Goal: Task Accomplishment & Management: Manage account settings

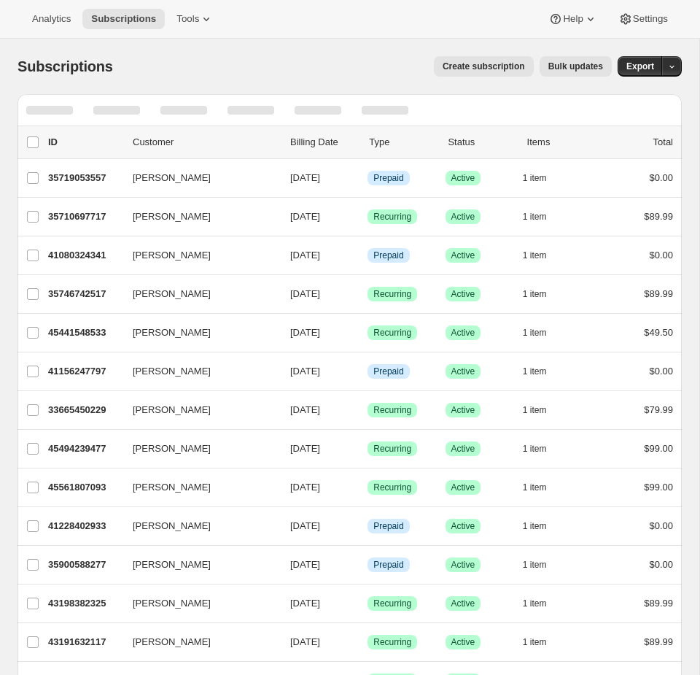
click at [209, 29] on div "Analytics Subscriptions Tools Help Settings" at bounding box center [350, 19] width 700 height 39
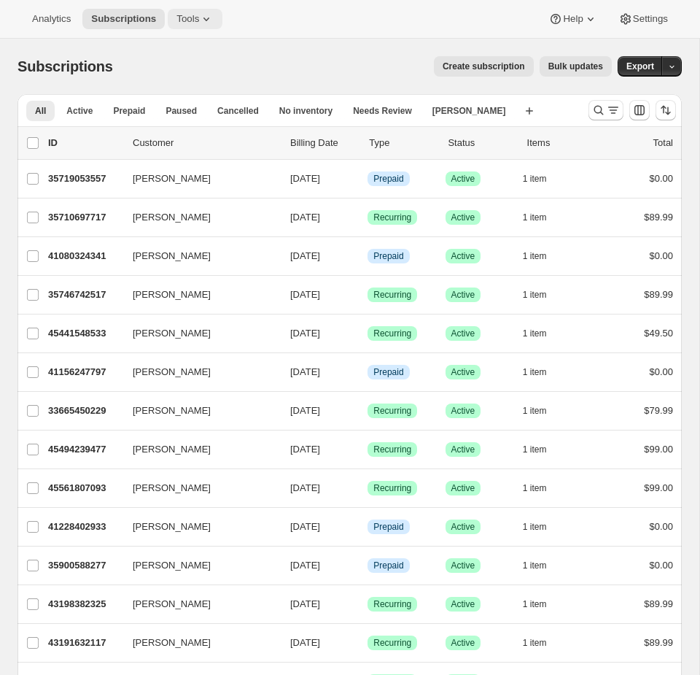
click at [199, 20] on span "Tools" at bounding box center [188, 19] width 23 height 12
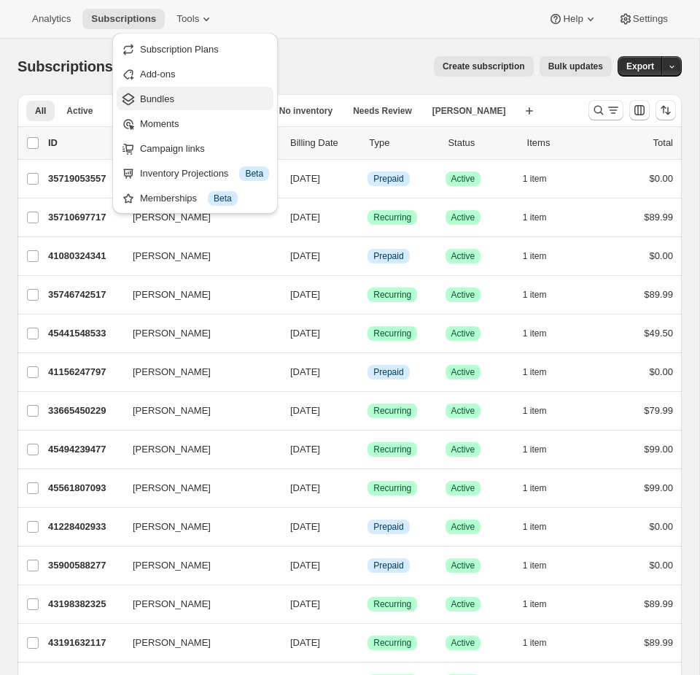
click at [198, 93] on span "Bundles" at bounding box center [204, 99] width 129 height 15
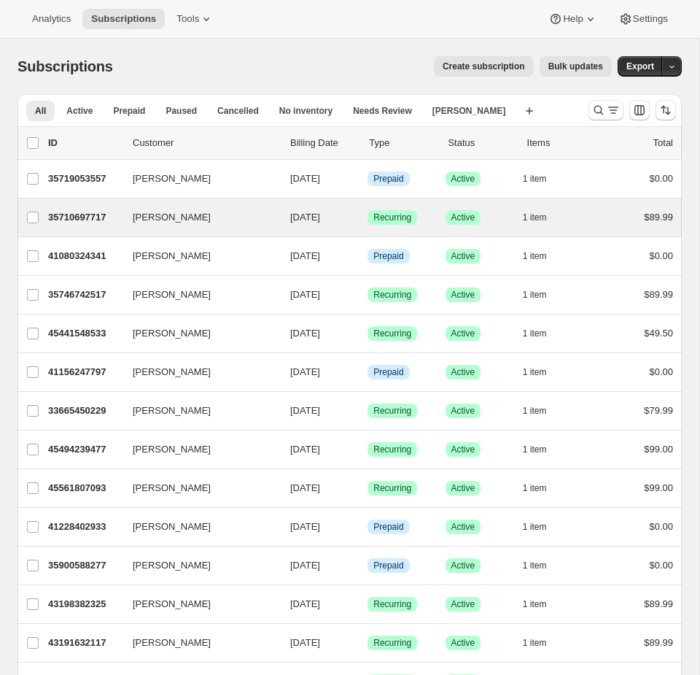
click at [511, 228] on div "[PERSON_NAME] 35710697717 [PERSON_NAME] [DATE] Success Recurring Success Active…" at bounding box center [350, 217] width 664 height 38
click at [511, 220] on div "35710697717 [PERSON_NAME] [DATE] Success Recurring Success Active 1 item $89.99" at bounding box center [360, 217] width 625 height 20
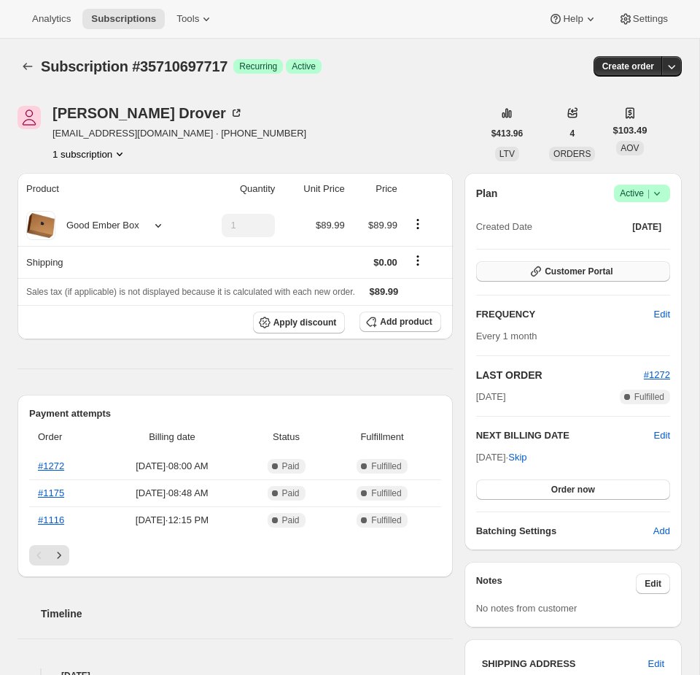
click at [653, 274] on button "Customer Portal" at bounding box center [573, 271] width 194 height 20
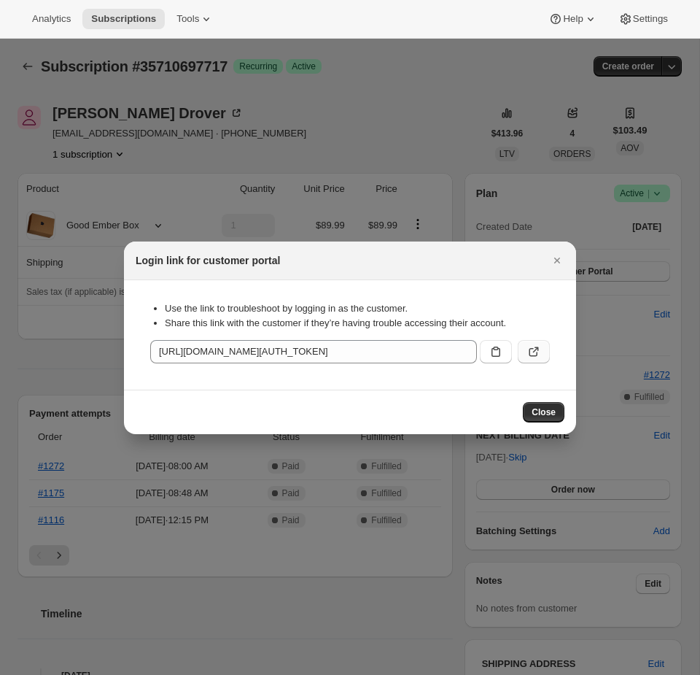
click at [543, 352] on button ":rmv:" at bounding box center [534, 351] width 32 height 23
